Goal: Information Seeking & Learning: Understand process/instructions

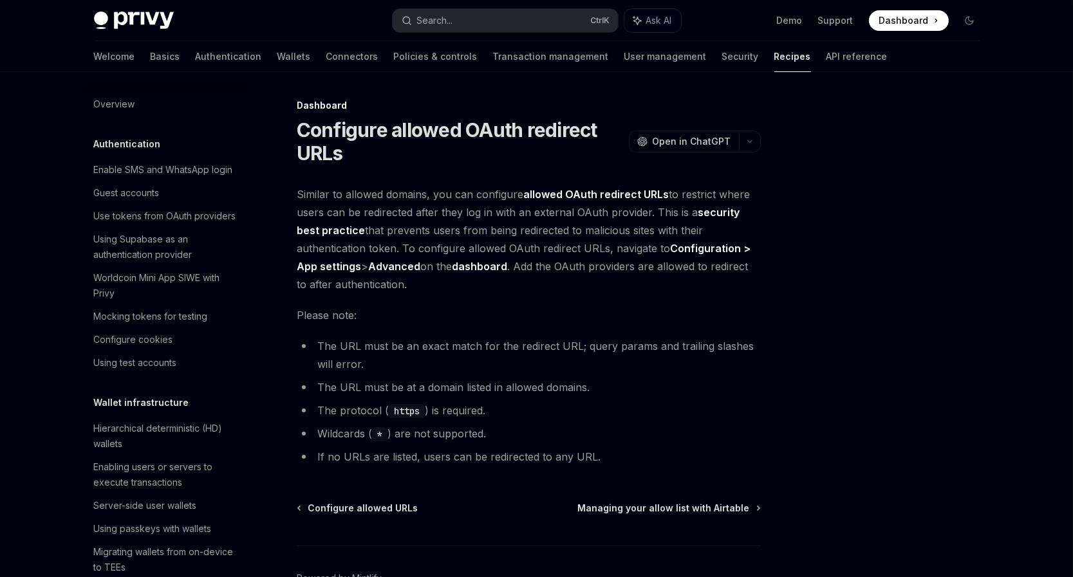
scroll to position [691, 0]
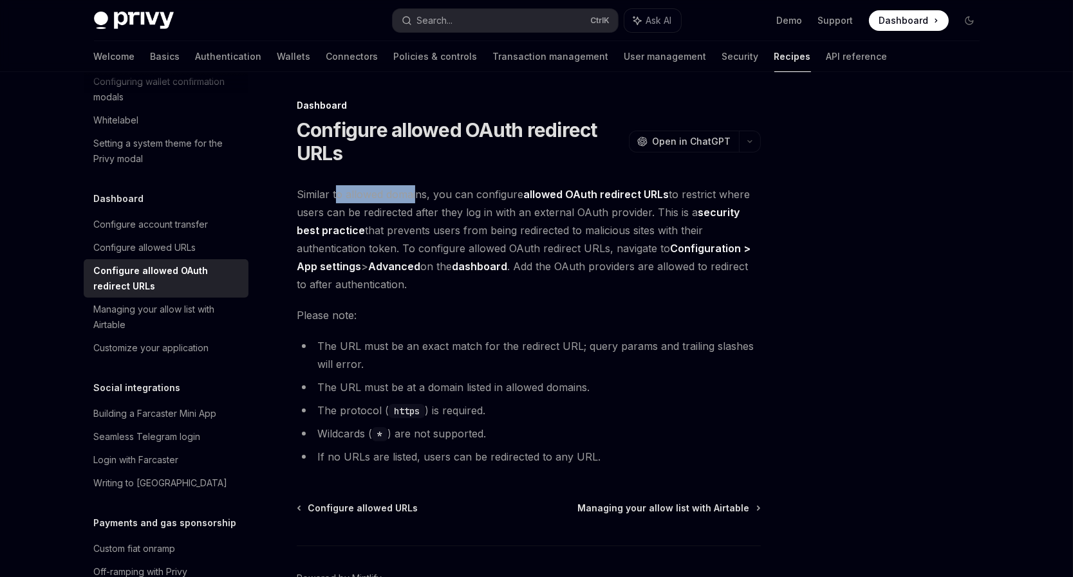
drag, startPoint x: 337, startPoint y: 196, endPoint x: 432, endPoint y: 195, distance: 95.3
click at [417, 197] on span "Similar to allowed domains, you can configure allowed OAuth redirect URLs to re…" at bounding box center [529, 239] width 464 height 108
drag, startPoint x: 453, startPoint y: 194, endPoint x: 522, endPoint y: 197, distance: 69.6
click at [521, 197] on span "Similar to allowed domains, you can configure allowed OAuth redirect URLs to re…" at bounding box center [529, 239] width 464 height 108
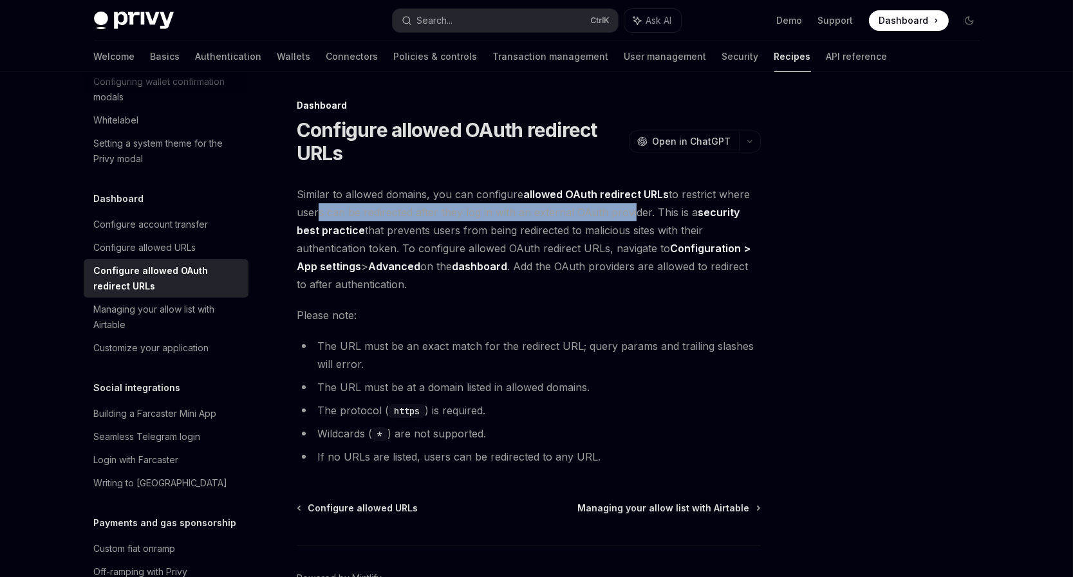
drag, startPoint x: 314, startPoint y: 211, endPoint x: 627, endPoint y: 209, distance: 312.9
click at [627, 209] on span "Similar to allowed domains, you can configure allowed OAuth redirect URLs to re…" at bounding box center [529, 239] width 464 height 108
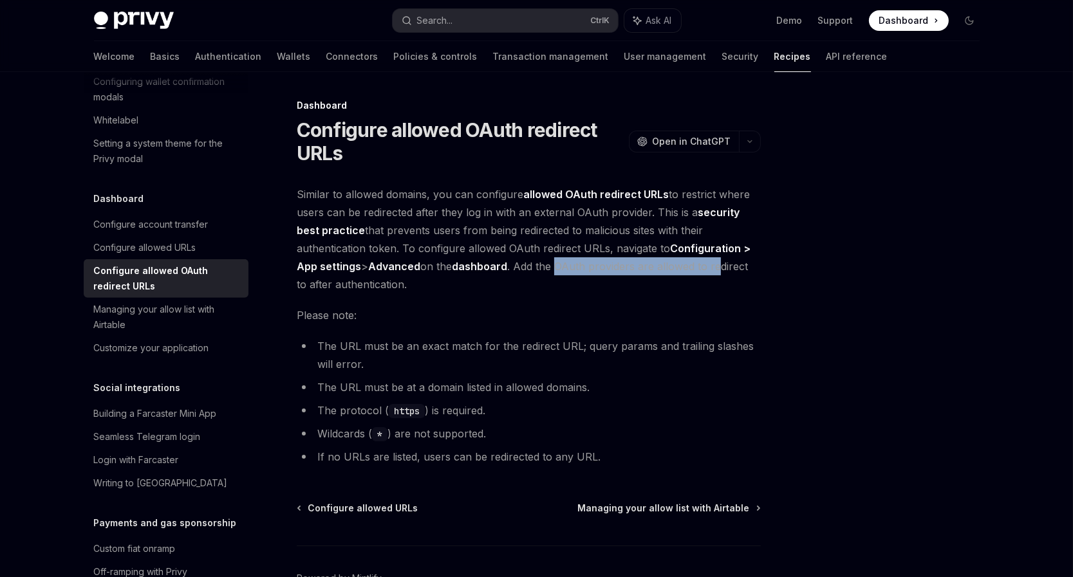
drag, startPoint x: 568, startPoint y: 265, endPoint x: 721, endPoint y: 267, distance: 153.2
click at [721, 267] on span "Similar to allowed domains, you can configure allowed OAuth redirect URLs to re…" at bounding box center [529, 239] width 464 height 108
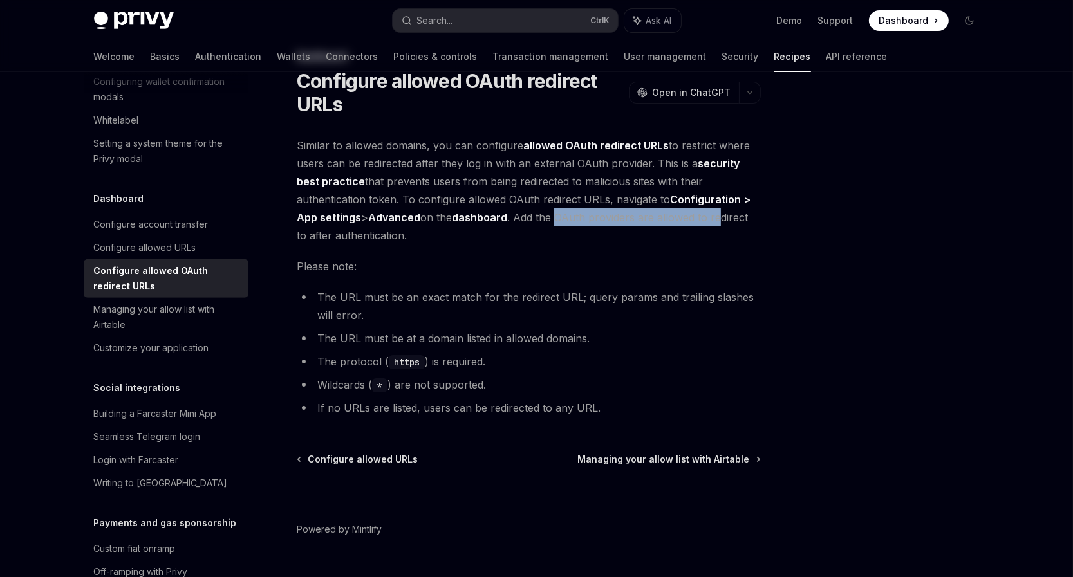
scroll to position [52, 0]
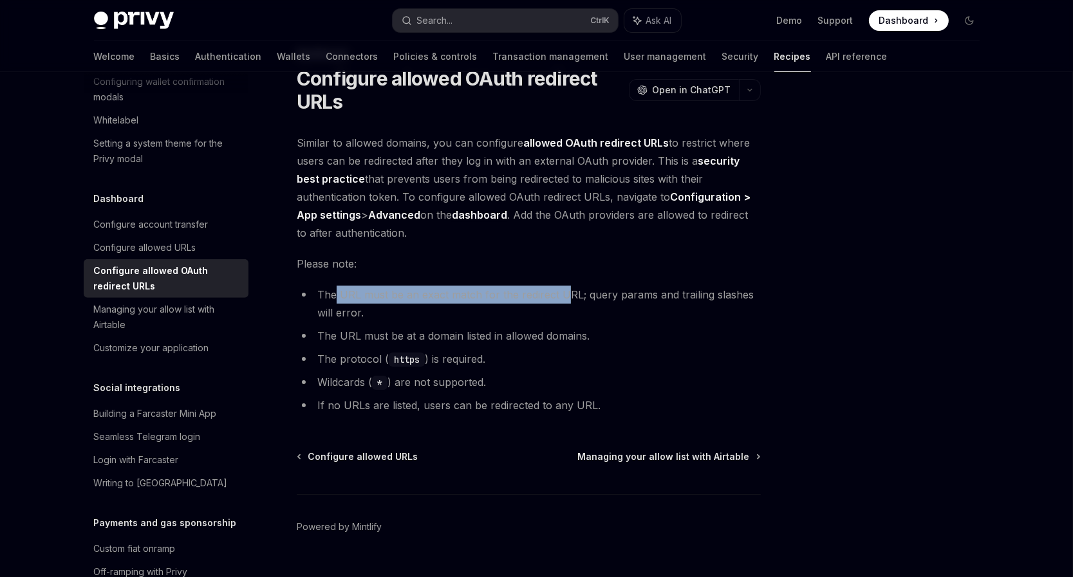
drag, startPoint x: 337, startPoint y: 295, endPoint x: 566, endPoint y: 293, distance: 228.5
click at [566, 293] on li "The URL must be an exact match for the redirect URL; query params and trailing …" at bounding box center [529, 304] width 464 height 36
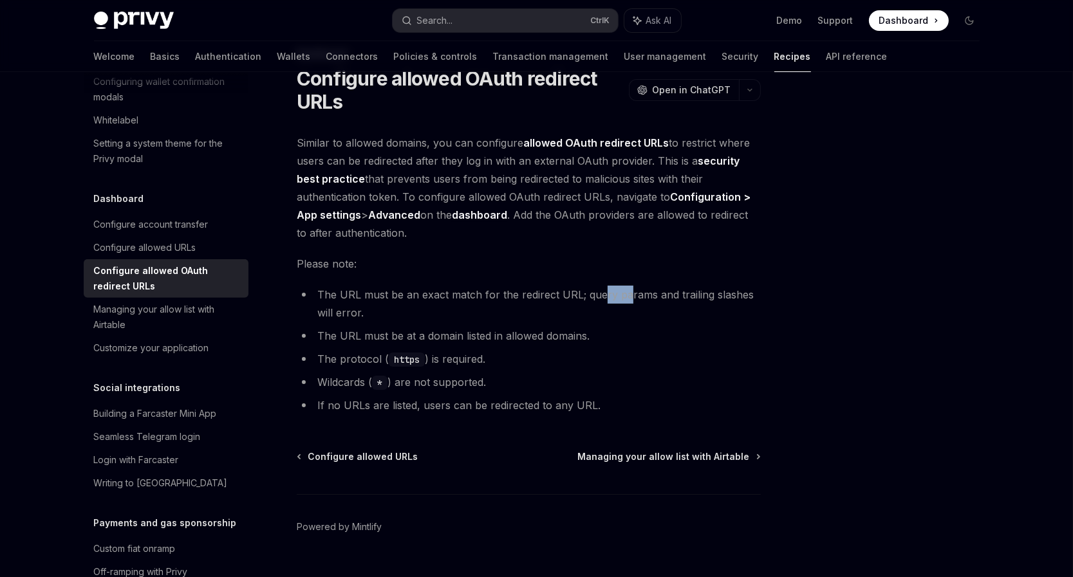
drag, startPoint x: 602, startPoint y: 294, endPoint x: 630, endPoint y: 295, distance: 28.4
click at [623, 296] on li "The URL must be an exact match for the redirect URL; query params and trailing …" at bounding box center [529, 304] width 464 height 36
click at [644, 293] on li "The URL must be an exact match for the redirect URL; query params and trailing …" at bounding box center [529, 304] width 464 height 36
drag, startPoint x: 517, startPoint y: 294, endPoint x: 577, endPoint y: 297, distance: 60.6
click at [577, 297] on li "The URL must be an exact match for the redirect URL; query params and trailing …" at bounding box center [529, 304] width 464 height 36
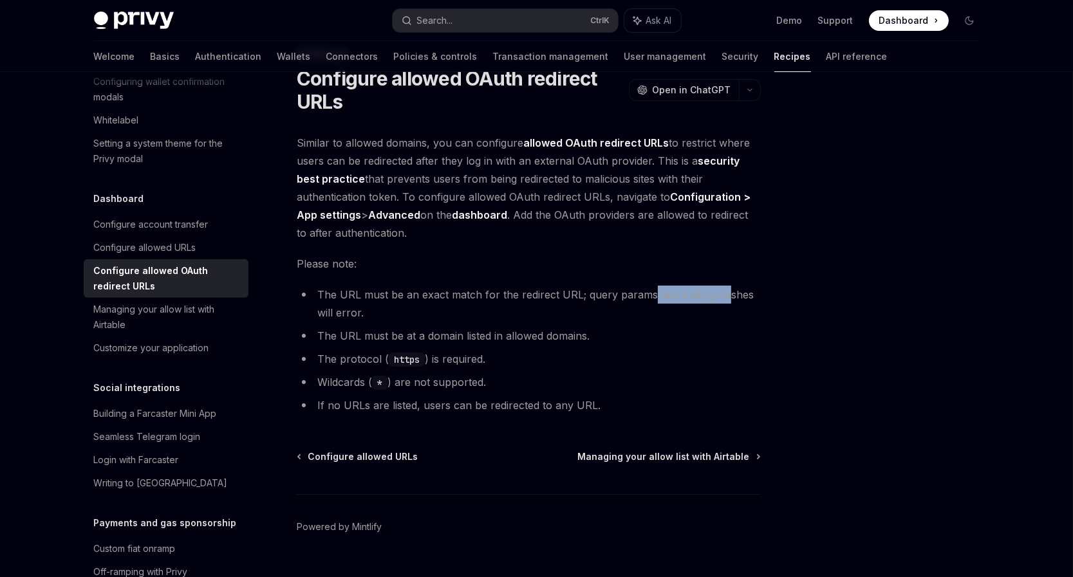
drag, startPoint x: 669, startPoint y: 294, endPoint x: 725, endPoint y: 294, distance: 56.0
click at [725, 294] on li "The URL must be an exact match for the redirect URL; query params and trailing …" at bounding box center [529, 304] width 464 height 36
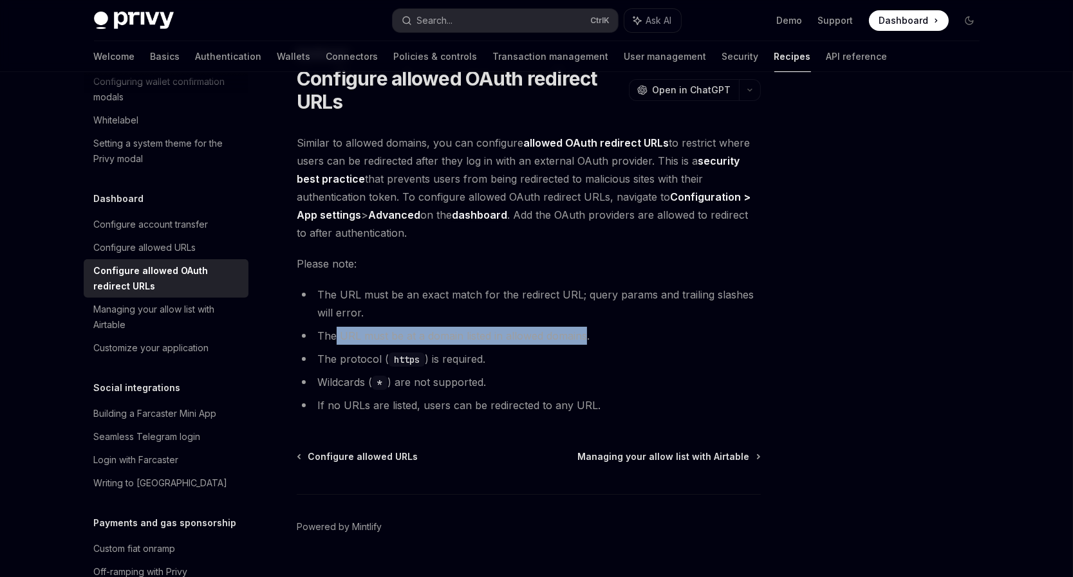
drag, startPoint x: 333, startPoint y: 337, endPoint x: 583, endPoint y: 335, distance: 249.8
click at [583, 335] on li "The URL must be at a domain listed in allowed domains." at bounding box center [529, 336] width 464 height 18
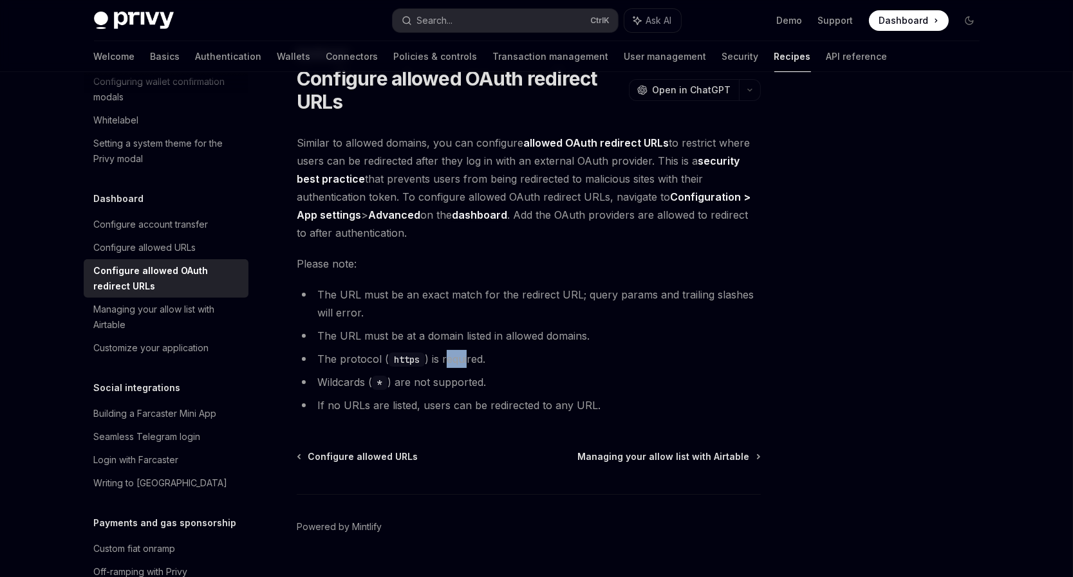
drag, startPoint x: 446, startPoint y: 361, endPoint x: 464, endPoint y: 360, distance: 17.4
click at [464, 360] on li "The protocol ( https ) is required." at bounding box center [529, 359] width 464 height 18
drag, startPoint x: 418, startPoint y: 382, endPoint x: 465, endPoint y: 384, distance: 47.0
click at [467, 383] on li "Wildcards ( * ) are not supported." at bounding box center [529, 382] width 464 height 18
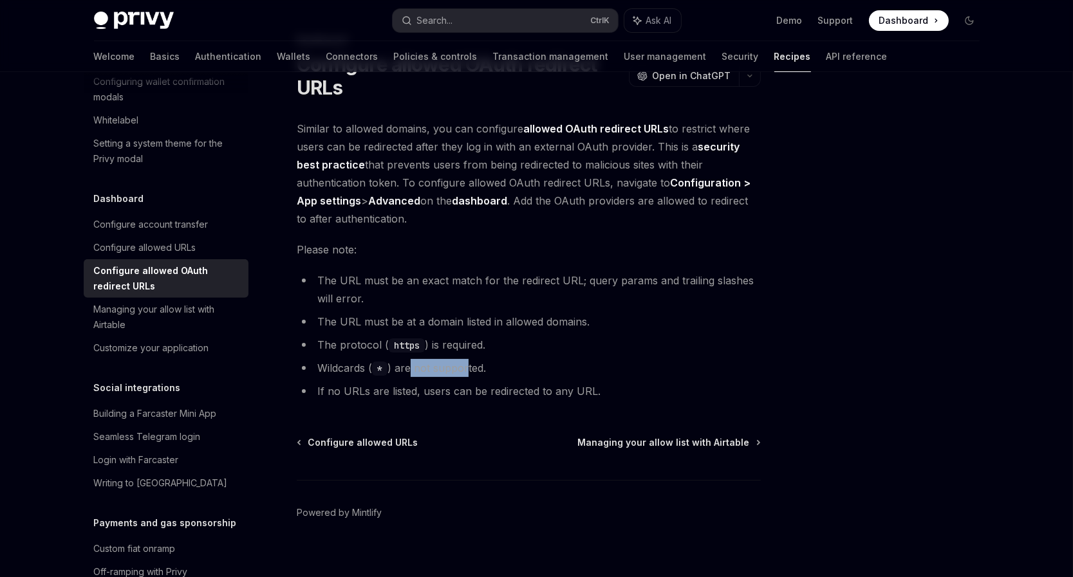
scroll to position [80, 0]
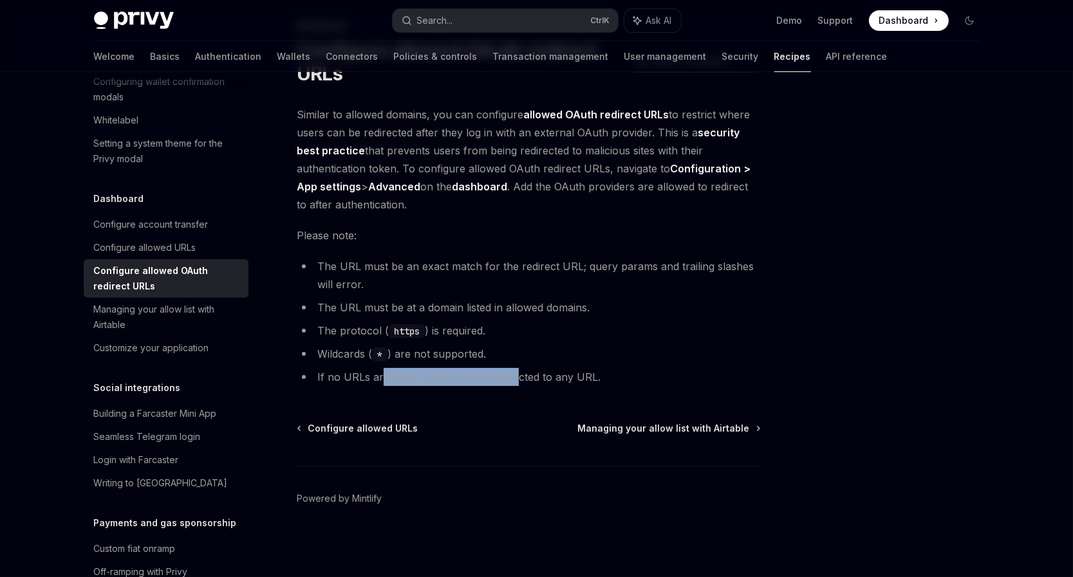
drag, startPoint x: 382, startPoint y: 377, endPoint x: 521, endPoint y: 380, distance: 139.1
click at [519, 381] on li "If no URLs are listed, users can be redirected to any URL." at bounding box center [529, 377] width 464 height 18
click at [550, 375] on li "If no URLs are listed, users can be redirected to any URL." at bounding box center [529, 377] width 464 height 18
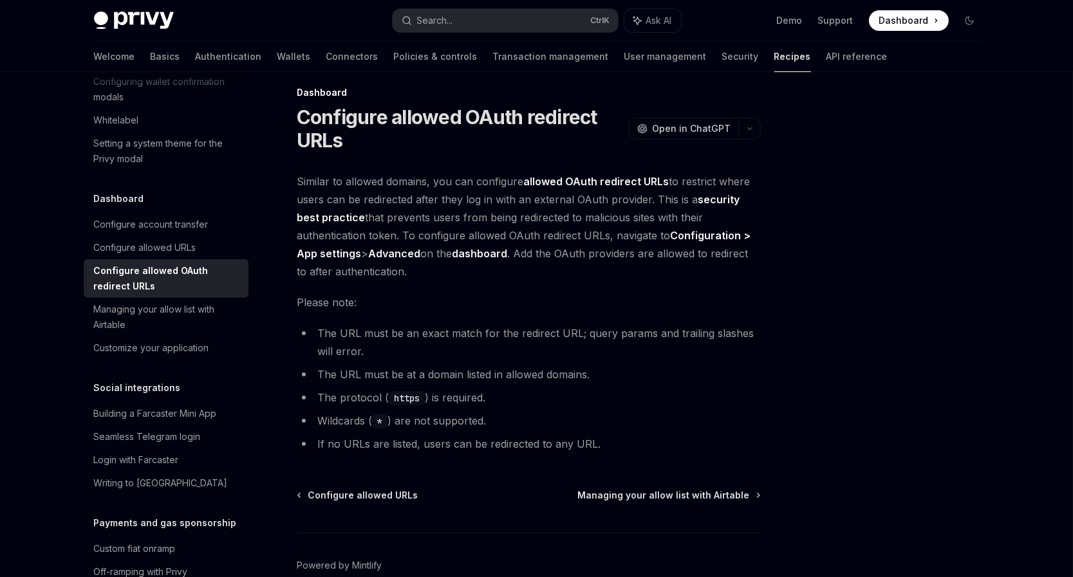
scroll to position [0, 0]
